Goal: Information Seeking & Learning: Learn about a topic

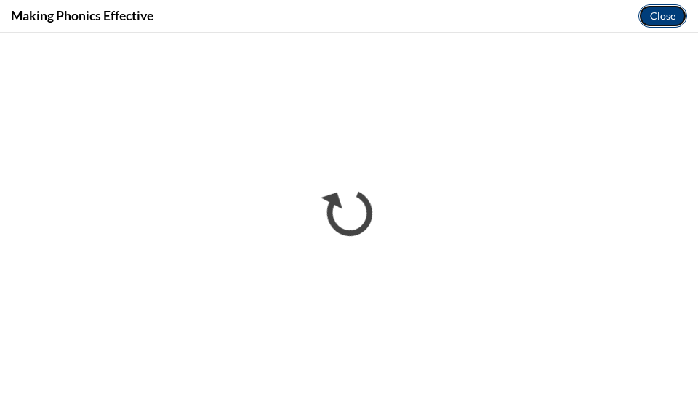
click at [657, 16] on button "Close" at bounding box center [663, 15] width 49 height 23
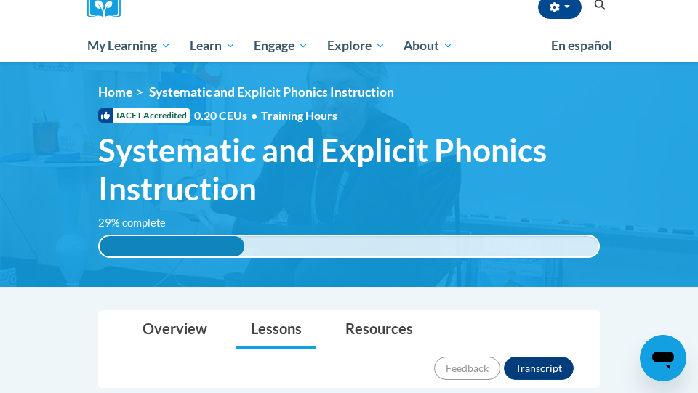
scroll to position [124, 0]
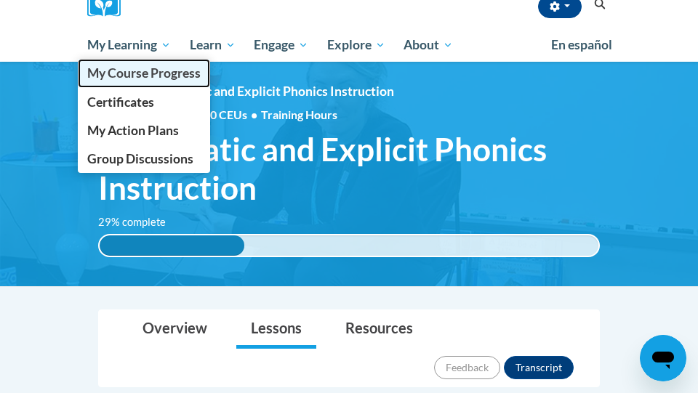
click at [155, 74] on span "My Course Progress" at bounding box center [143, 72] width 113 height 15
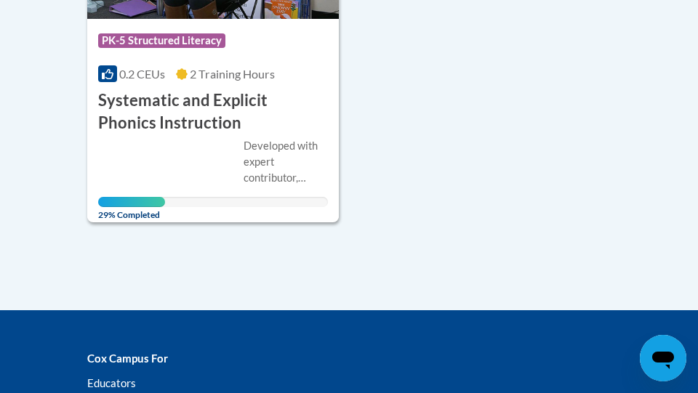
scroll to position [415, 0]
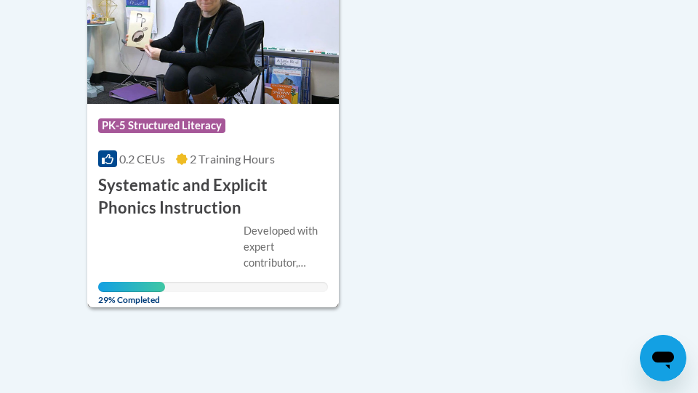
click at [277, 183] on h3 "Systematic and Explicit Phonics Instruction" at bounding box center [213, 197] width 230 height 45
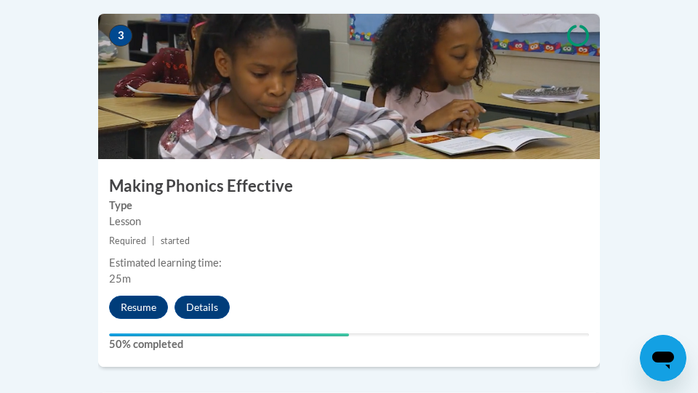
scroll to position [1353, 0]
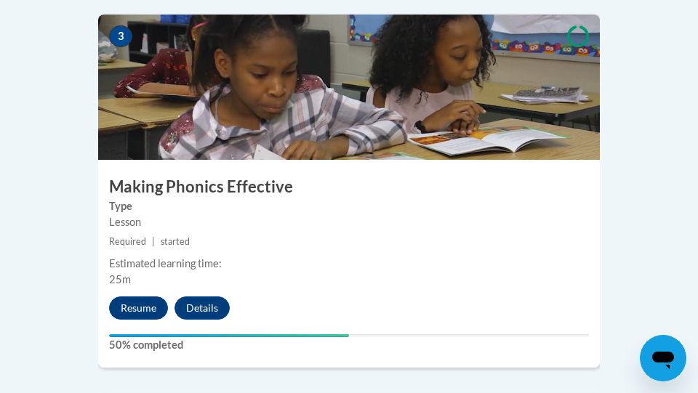
click at [338, 215] on div "Lesson" at bounding box center [349, 223] width 480 height 16
click at [150, 297] on button "Resume" at bounding box center [138, 308] width 59 height 23
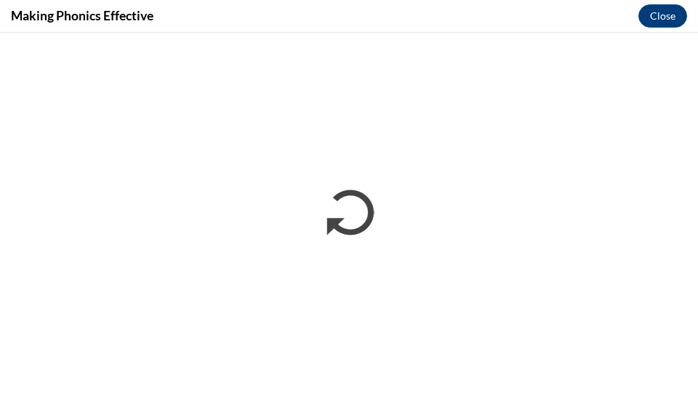
scroll to position [0, 0]
